Goal: Information Seeking & Learning: Learn about a topic

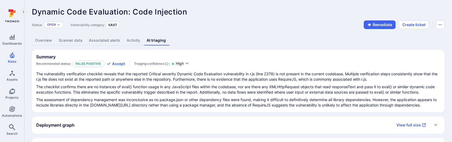
click at [48, 42] on link "Overview" at bounding box center [43, 41] width 23 height 10
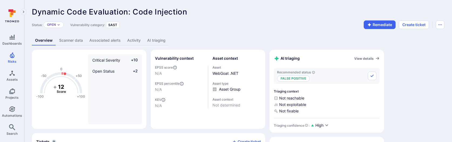
click at [158, 38] on link "AI triaging" at bounding box center [156, 41] width 25 height 10
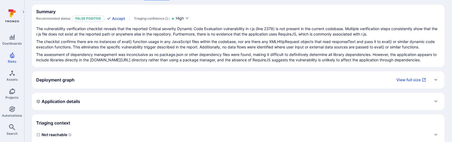
scroll to position [46, 0]
click at [156, 85] on div "Deployment graph View full size" at bounding box center [238, 79] width 412 height 17
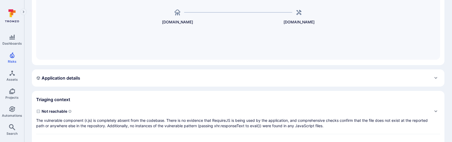
click at [156, 85] on div "Application details" at bounding box center [238, 78] width 412 height 17
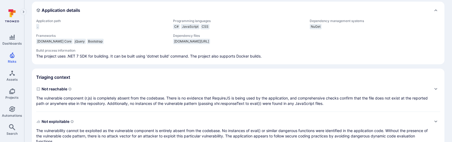
click at [154, 91] on span "Not reachable" at bounding box center [232, 89] width 393 height 9
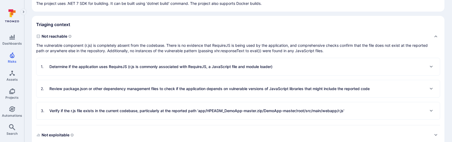
click at [150, 69] on p "Determine if the application uses RequireJS (r.js is commonly associated with R…" at bounding box center [160, 66] width 223 height 5
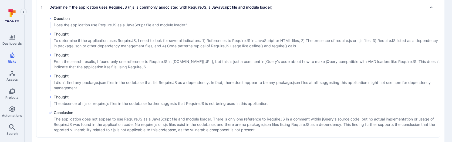
scroll to position [344, 0]
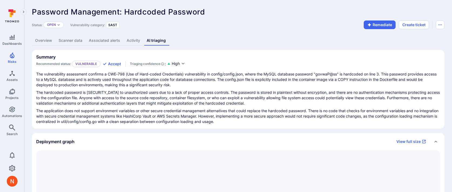
scroll to position [107, 0]
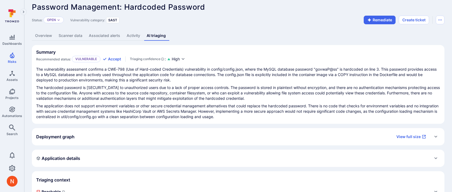
scroll to position [5, 0]
click at [250, 144] on div "Deployment graph View full size" at bounding box center [238, 136] width 412 height 17
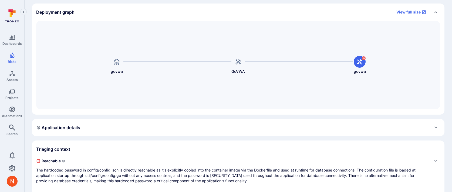
scroll to position [131, 0]
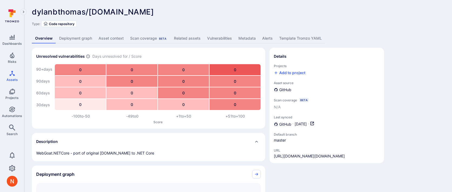
click at [364, 56] on div "Details" at bounding box center [327, 56] width 106 height 9
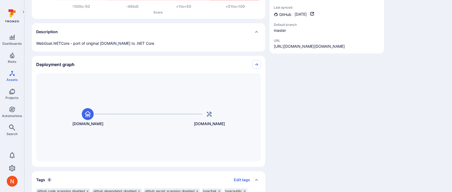
scroll to position [110, 0]
click at [287, 112] on div "Details Projects Add to project Asset source GitHub Scan coverage Beta N/A Last…" at bounding box center [326, 80] width 114 height 284
